Goal: Find specific page/section: Find specific page/section

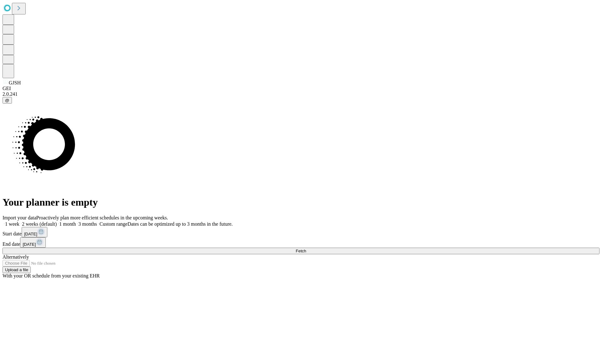
click at [306, 249] on span "Fetch" at bounding box center [301, 251] width 10 height 5
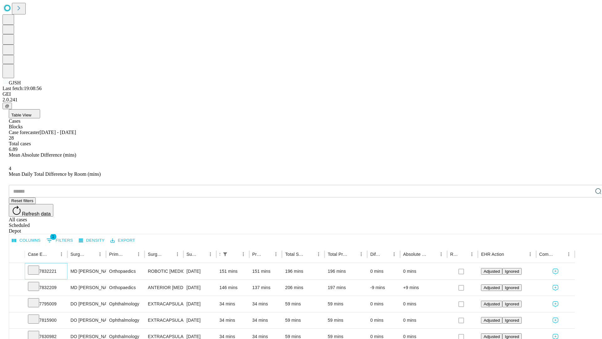
click at [37, 266] on icon at bounding box center [33, 269] width 6 height 6
